Goal: Navigation & Orientation: Find specific page/section

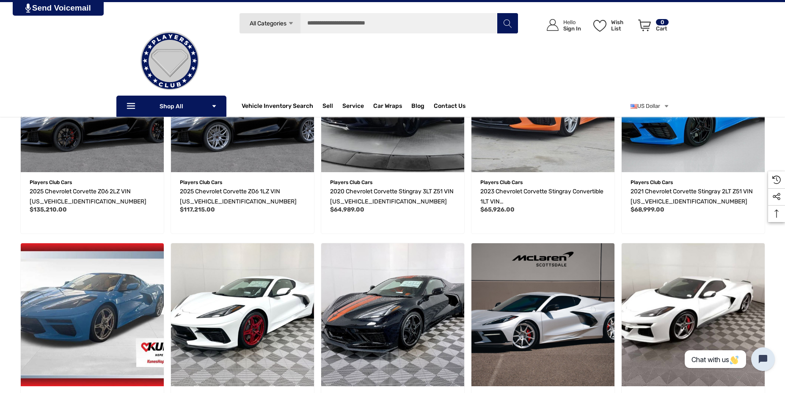
scroll to position [169, 0]
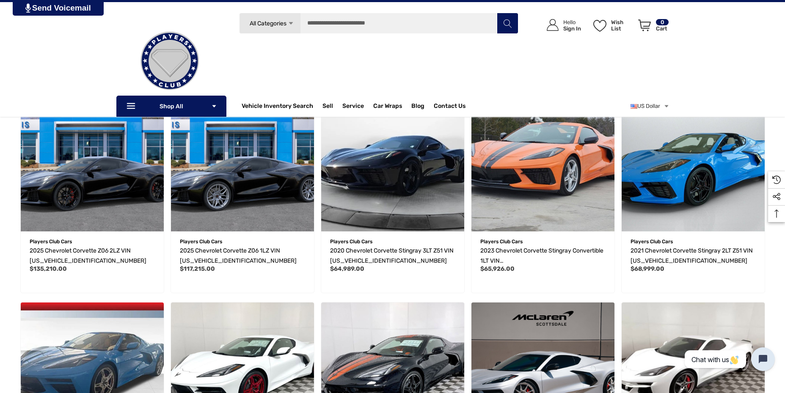
click at [291, 24] on use "Icon Arrow Down" at bounding box center [291, 23] width 4 height 3
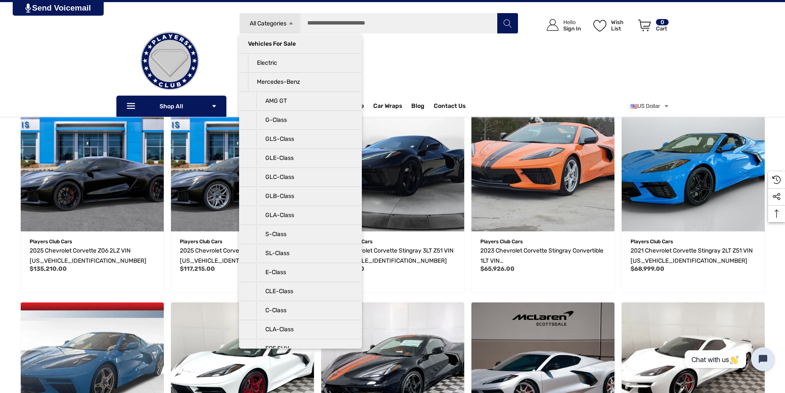
click at [415, 69] on div "Search All Categories Icon Arrow Down Icon Arrow Down Icon Arrow Up Icon Arrow …" at bounding box center [378, 58] width 279 height 91
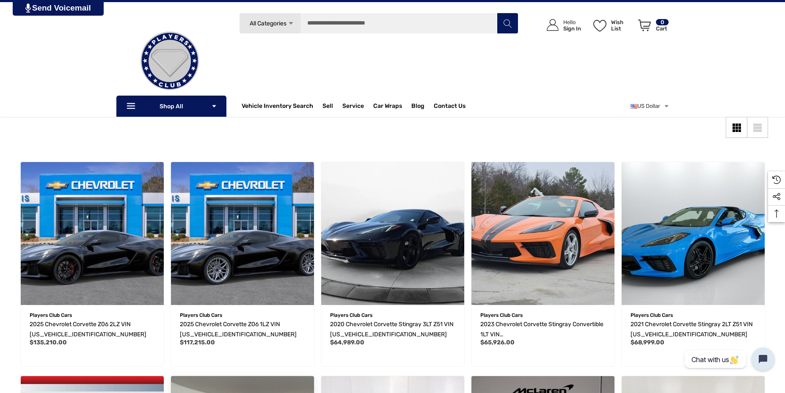
scroll to position [85, 0]
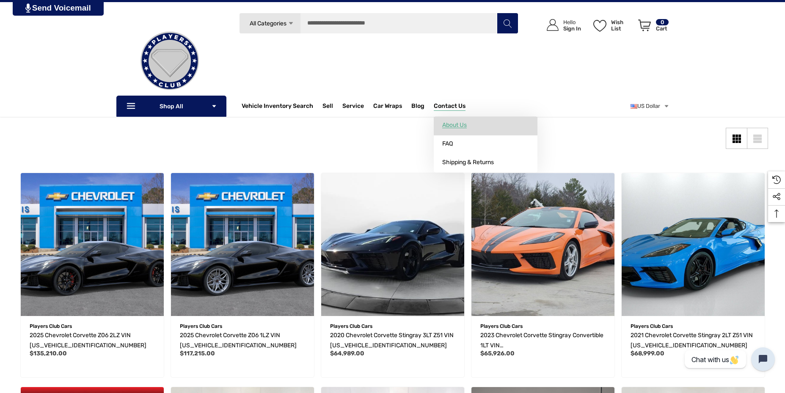
click at [458, 122] on span "About Us" at bounding box center [454, 126] width 25 height 8
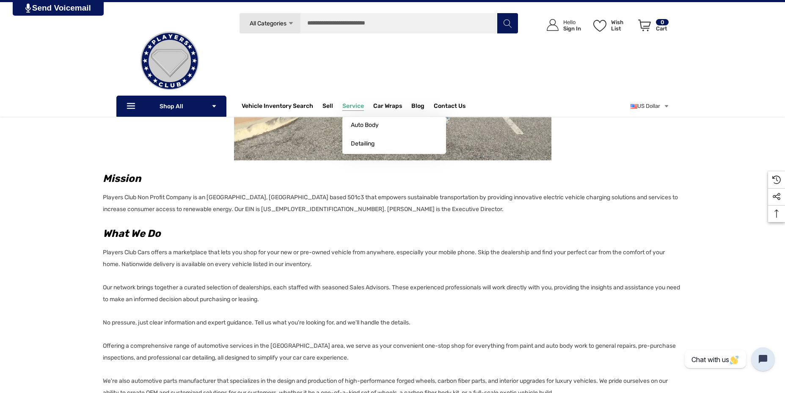
scroll to position [243, 0]
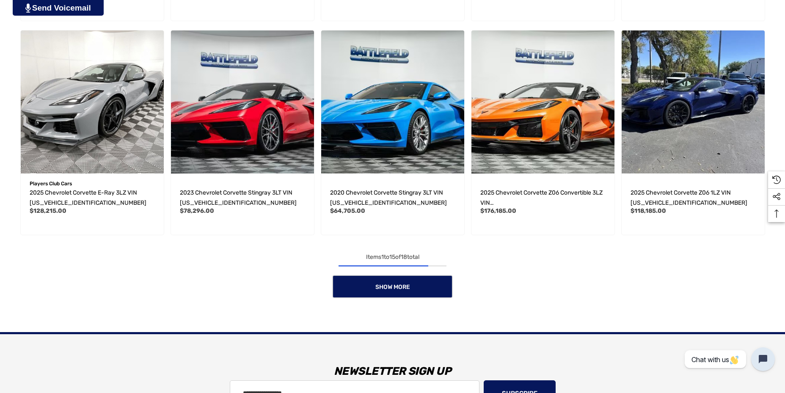
scroll to position [762, 0]
